Goal: Transaction & Acquisition: Obtain resource

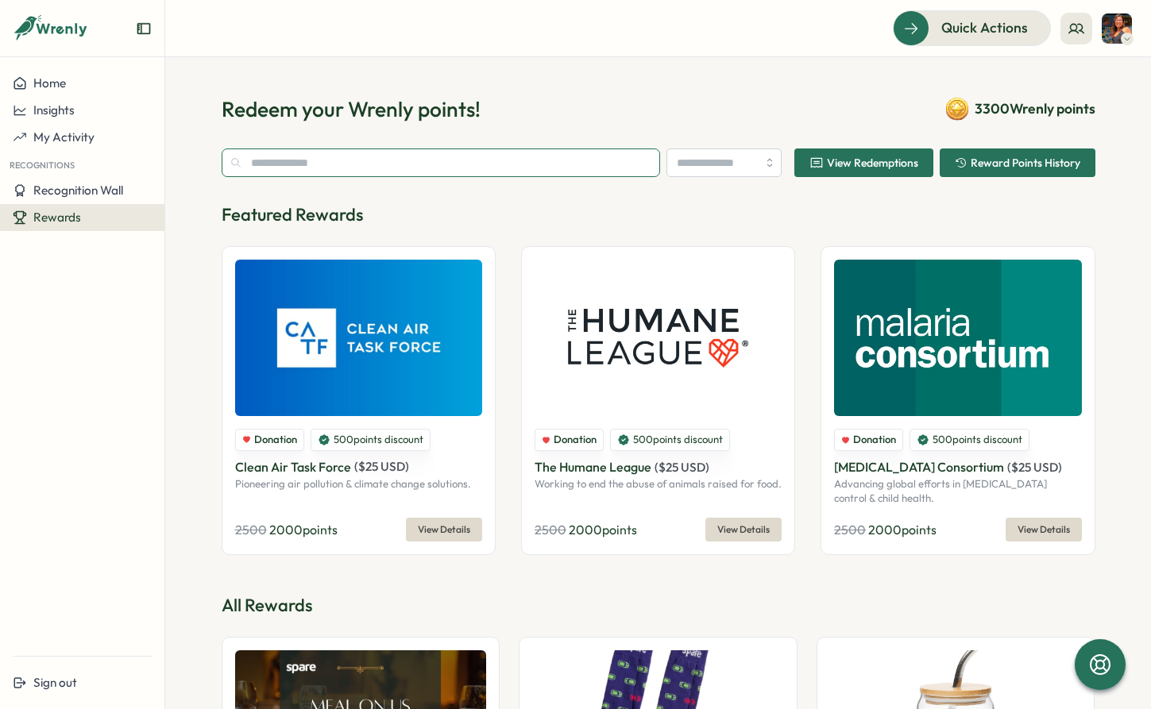
click at [324, 161] on input "text" at bounding box center [441, 163] width 439 height 29
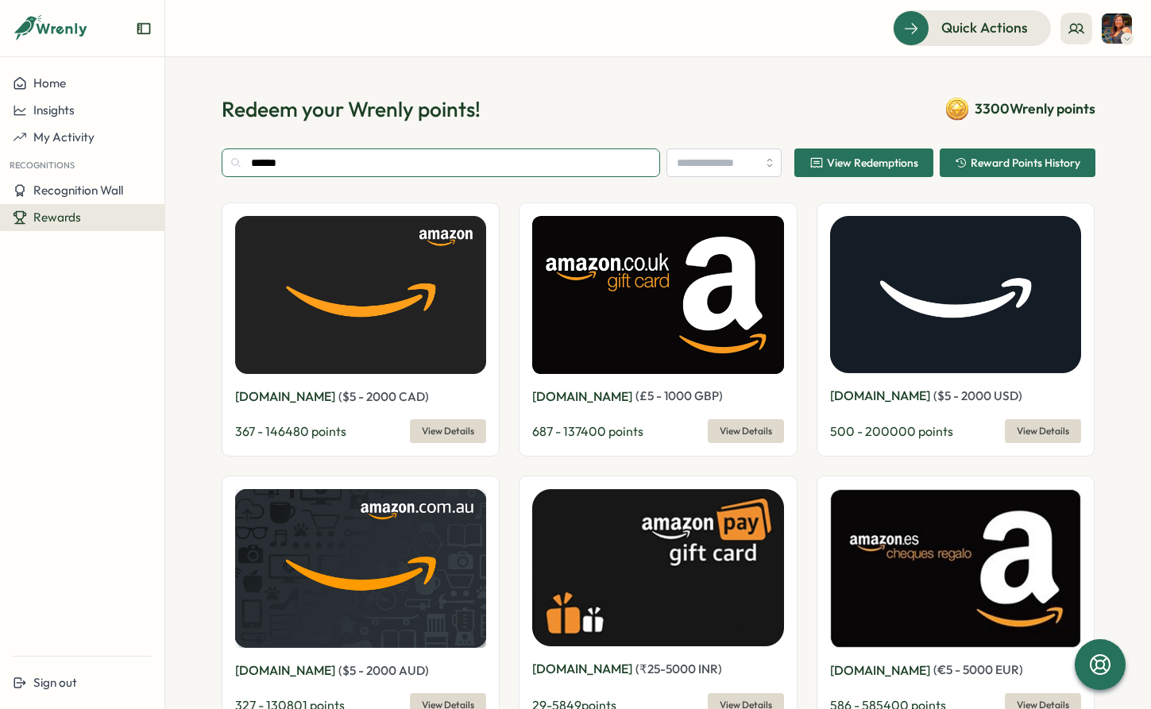
type input "******"
click at [913, 324] on img at bounding box center [956, 294] width 252 height 157
click at [1045, 432] on span "View Details" at bounding box center [1043, 431] width 52 height 22
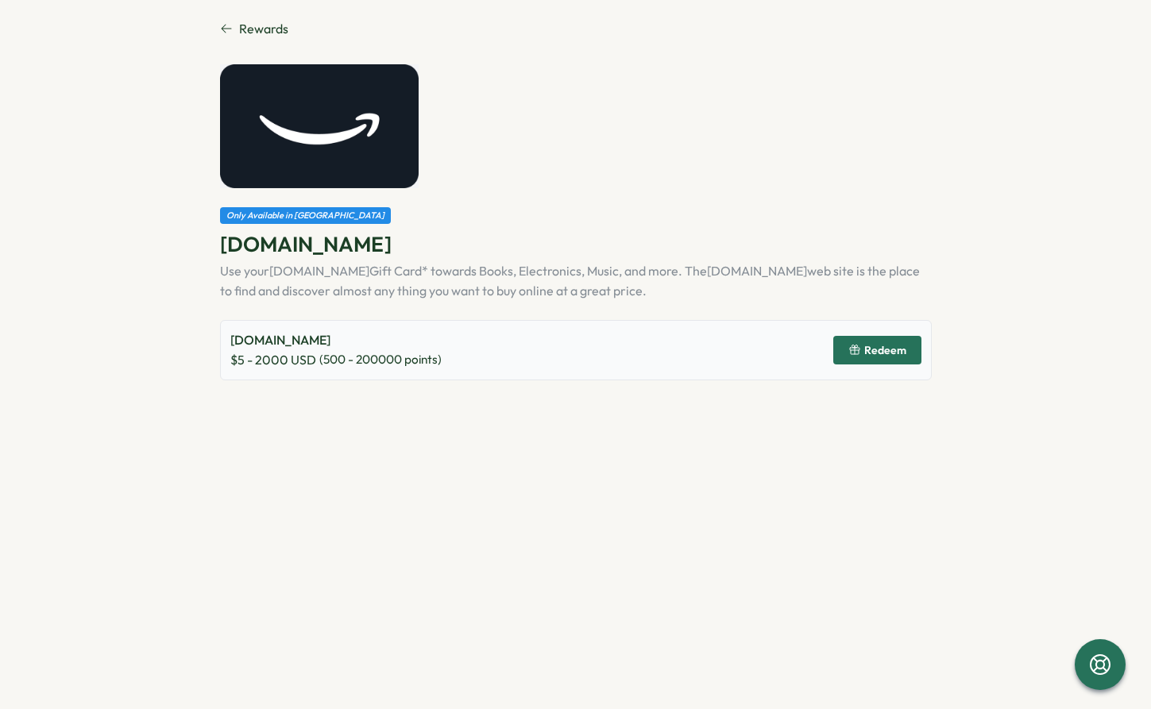
click at [887, 362] on span "Redeem" at bounding box center [877, 350] width 58 height 27
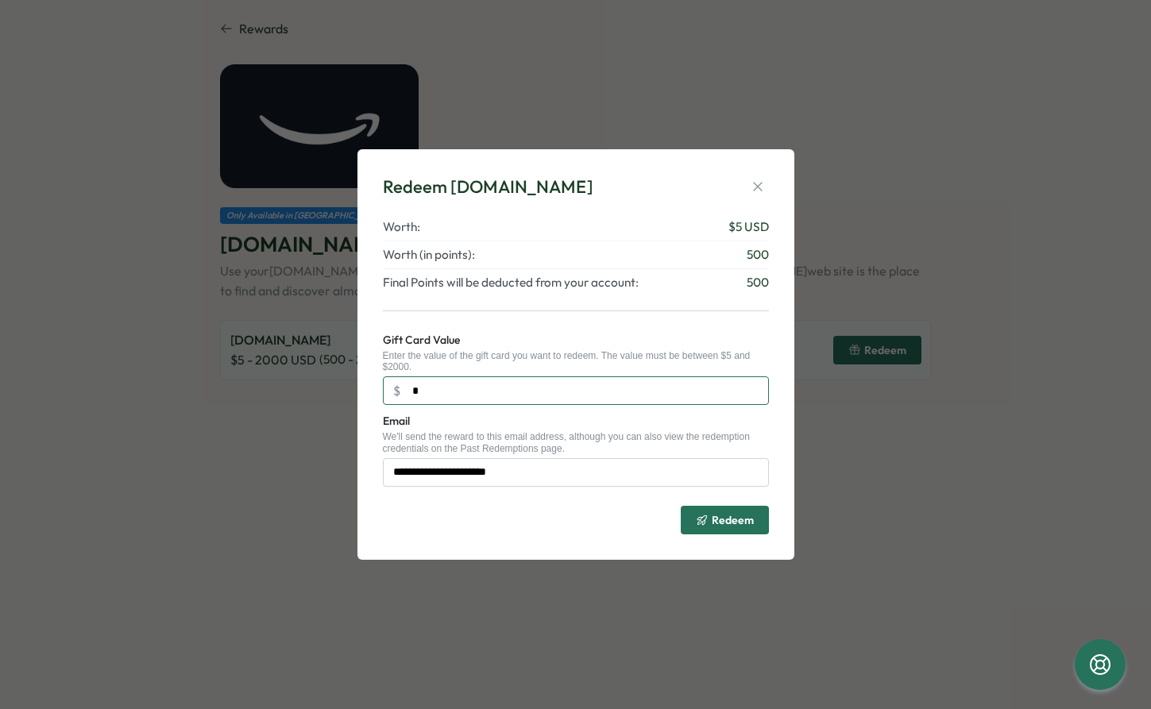
click at [581, 397] on input "*" at bounding box center [576, 391] width 386 height 29
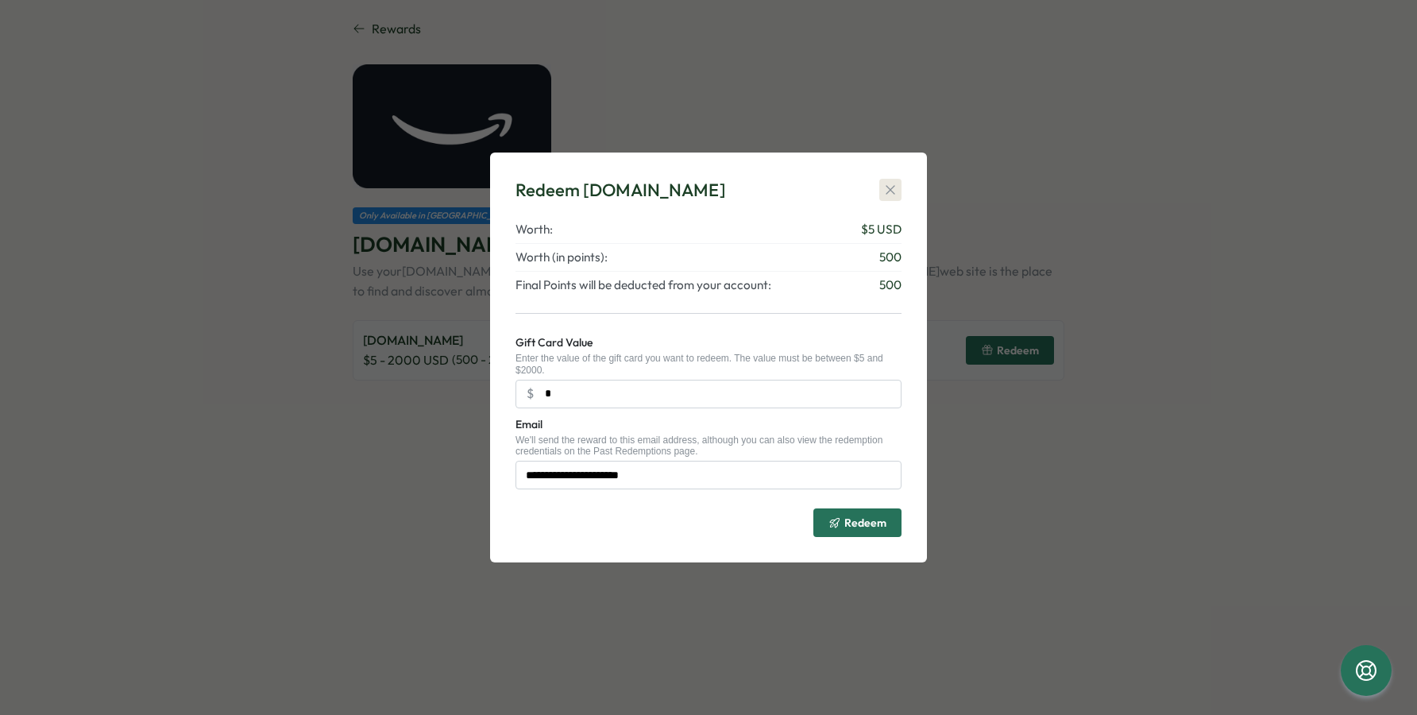
click at [893, 191] on icon "button" at bounding box center [890, 189] width 9 height 9
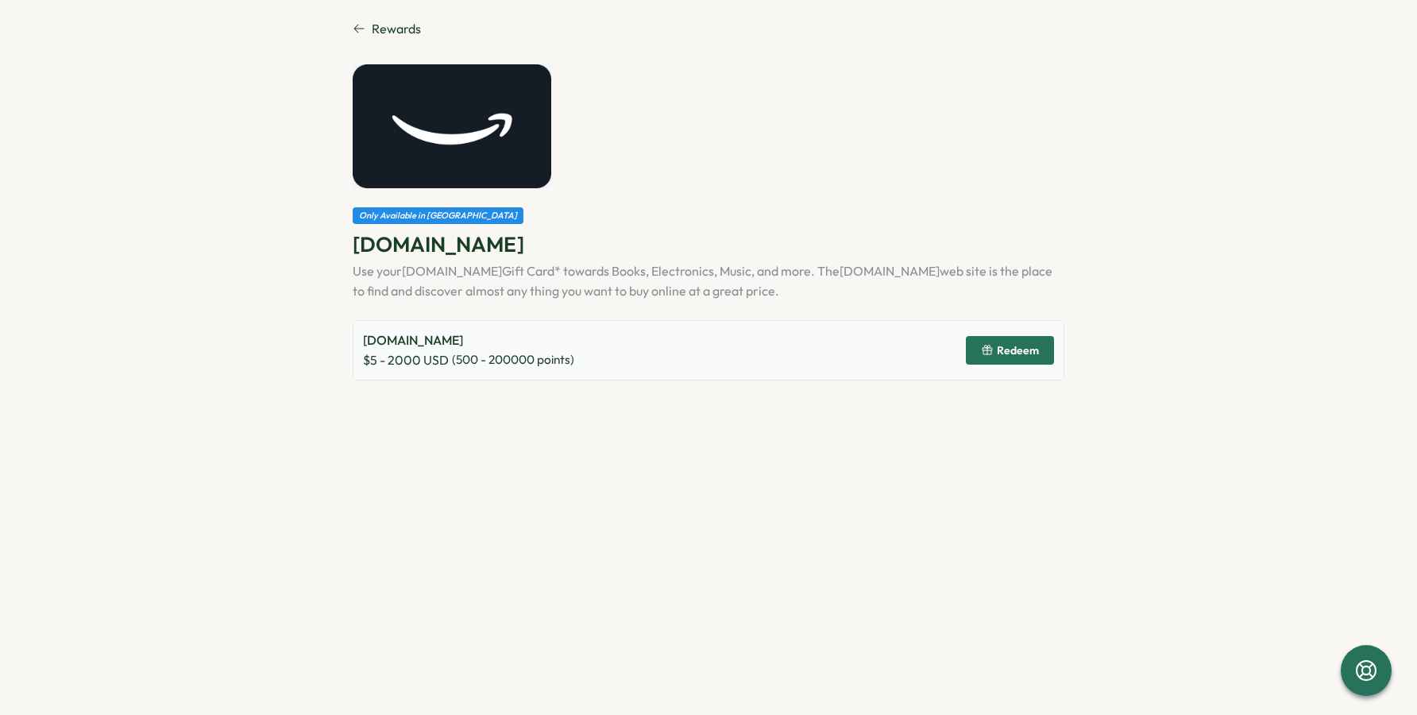
click at [412, 26] on span "Rewards" at bounding box center [396, 29] width 49 height 20
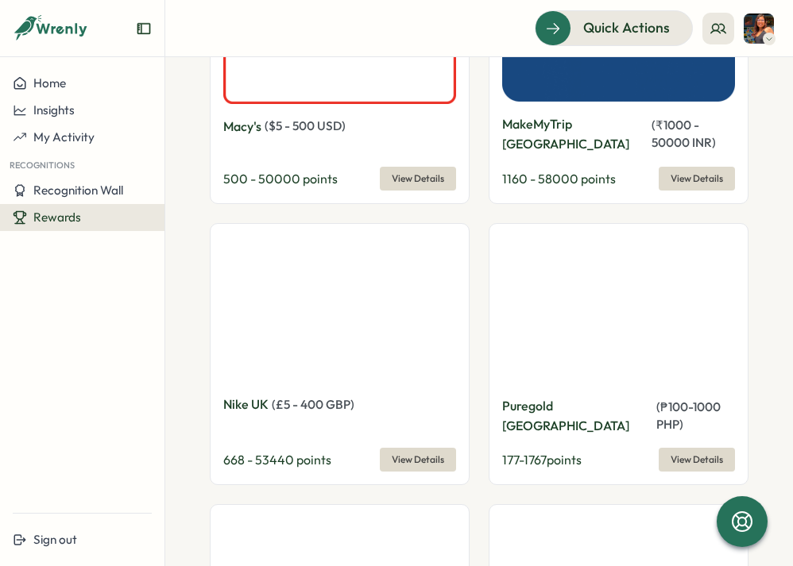
scroll to position [6736, 0]
